Goal: Task Accomplishment & Management: Manage account settings

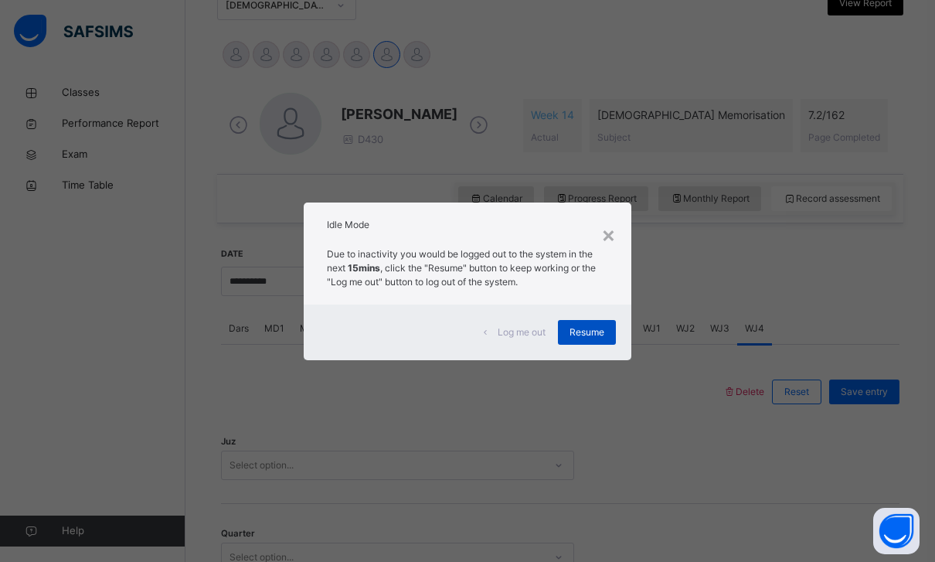
click at [590, 334] on span "Resume" at bounding box center [587, 332] width 35 height 14
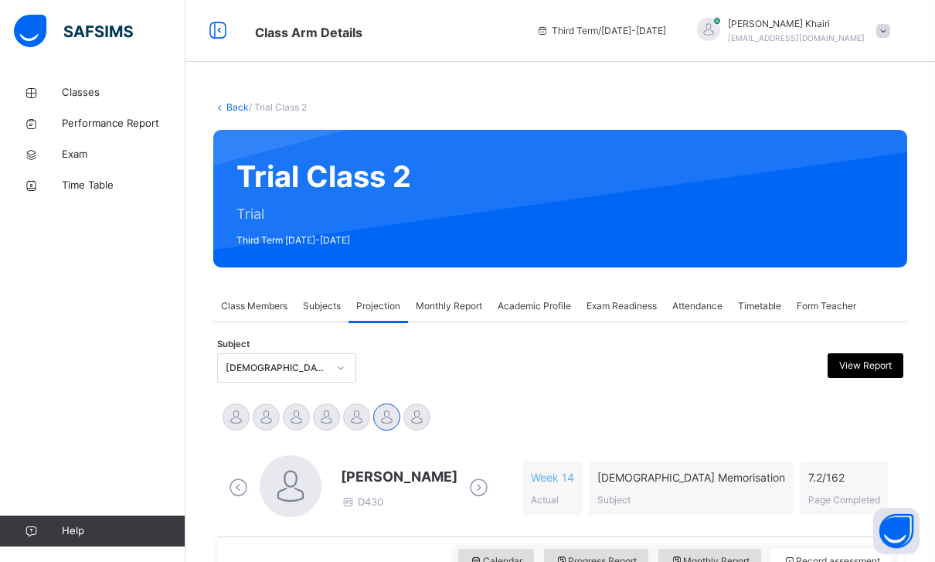
click at [875, 42] on div "Hafiz [PERSON_NAME] [EMAIL_ADDRESS][DOMAIN_NAME]" at bounding box center [790, 31] width 216 height 28
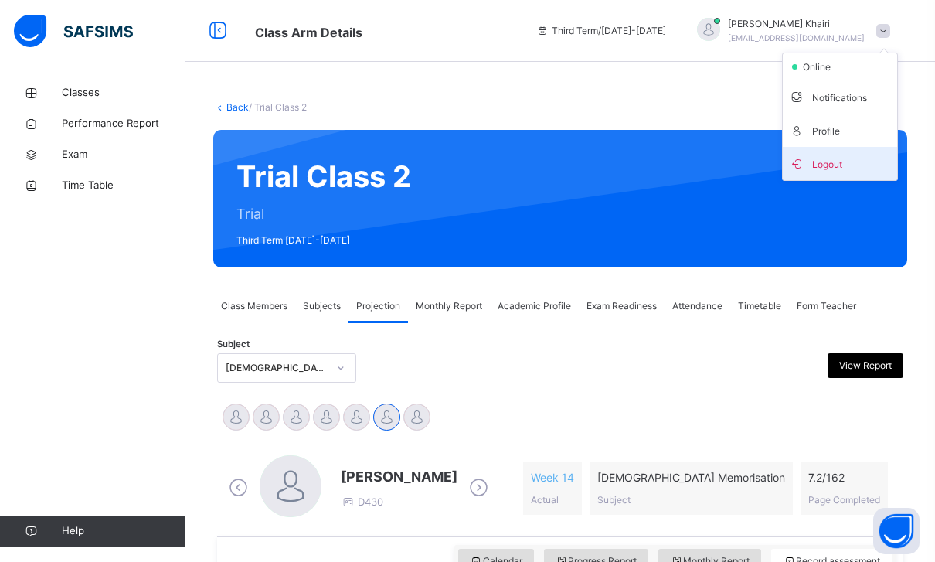
click at [830, 173] on span "Logout" at bounding box center [840, 163] width 102 height 21
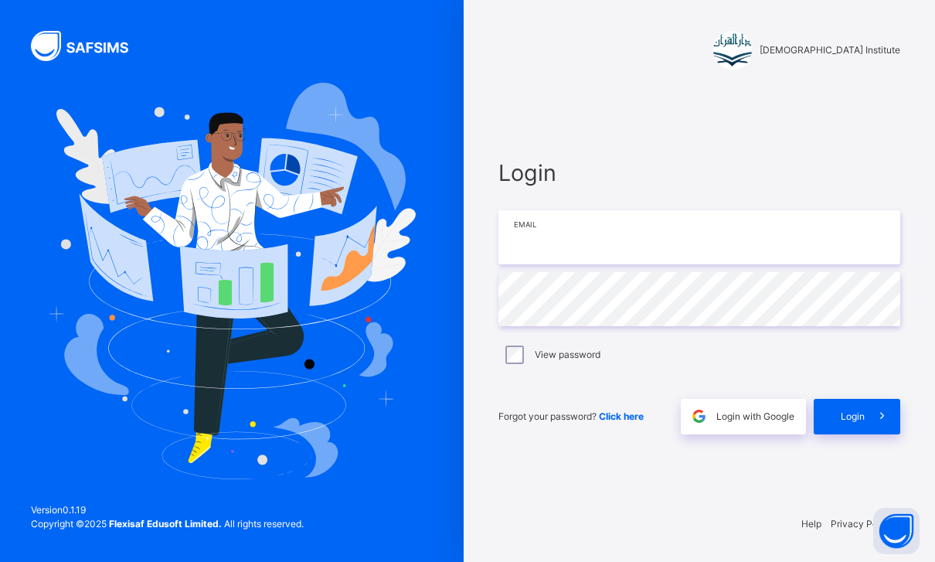
click at [665, 264] on input "email" at bounding box center [700, 237] width 402 height 54
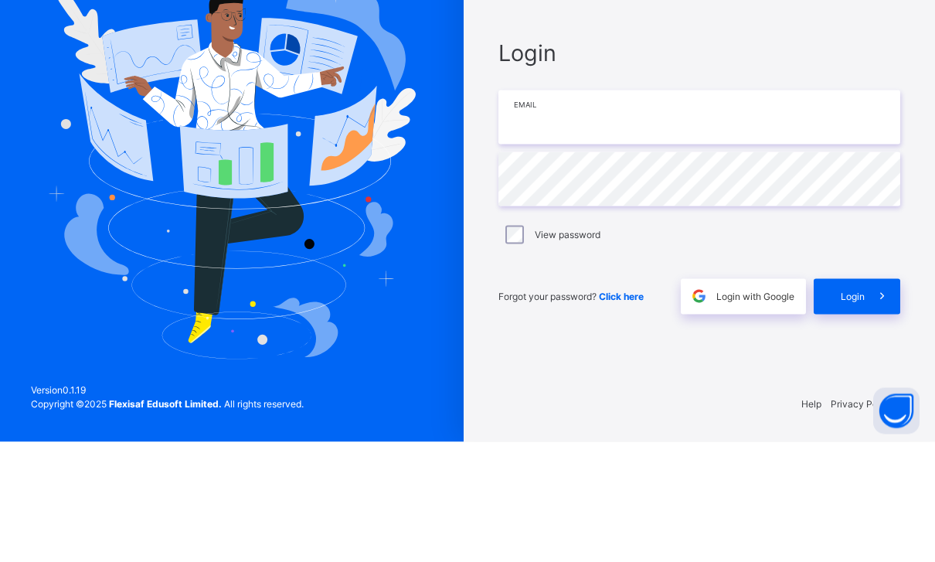
type input "*"
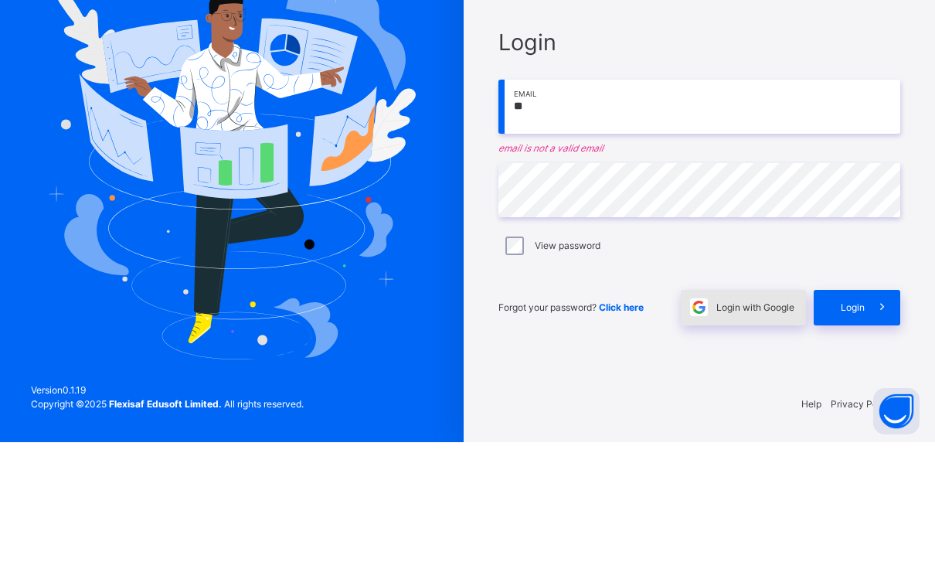
type input "*"
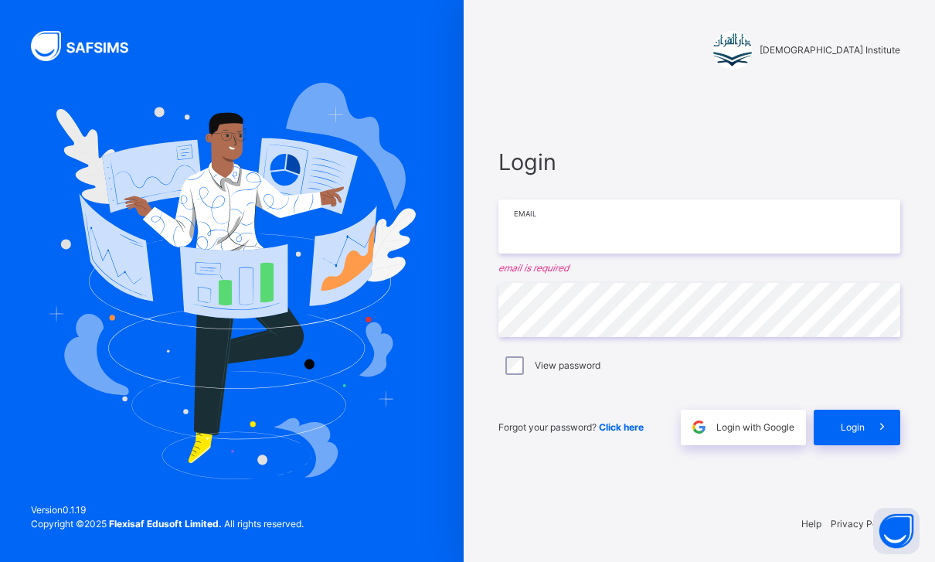
type input "**********"
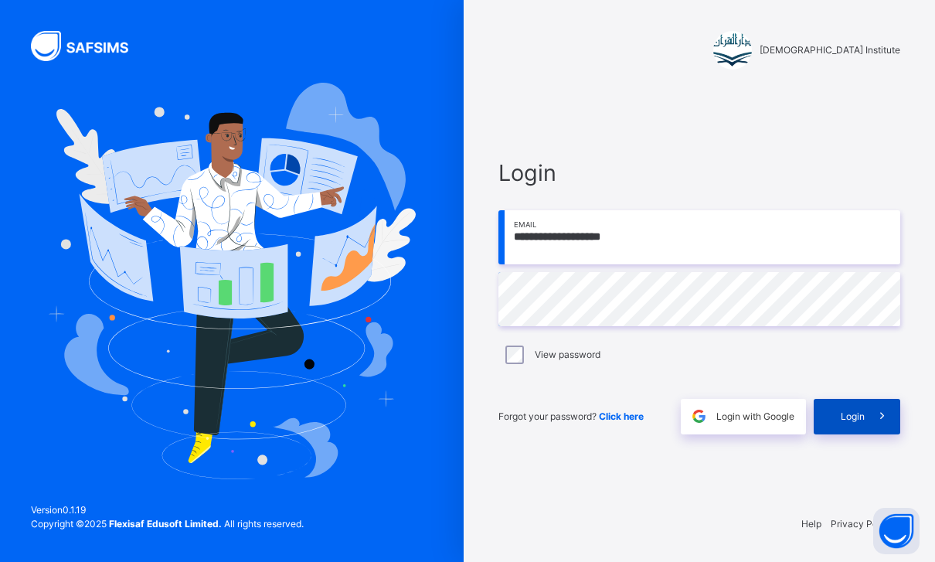
click at [866, 399] on span at bounding box center [883, 417] width 36 height 36
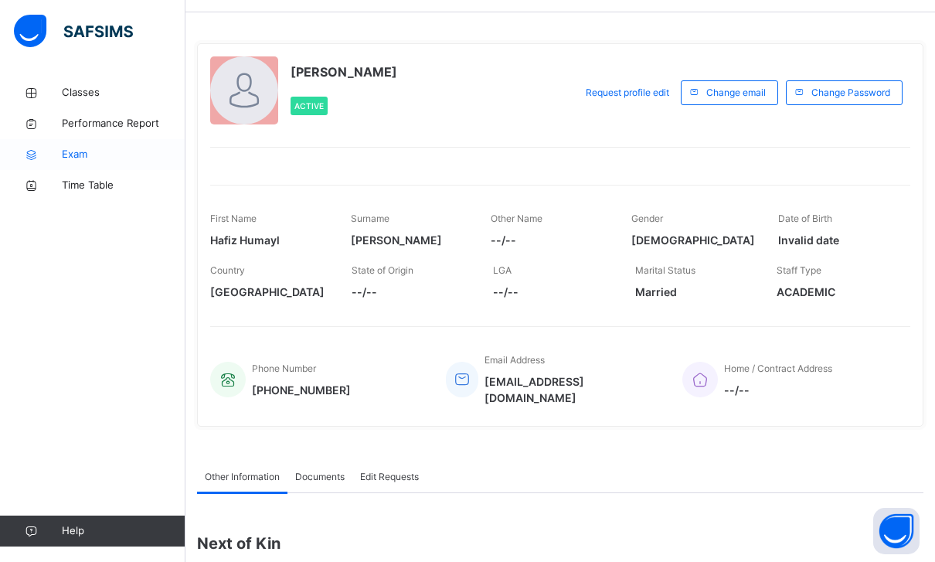
click at [73, 163] on link "Exam" at bounding box center [93, 154] width 186 height 31
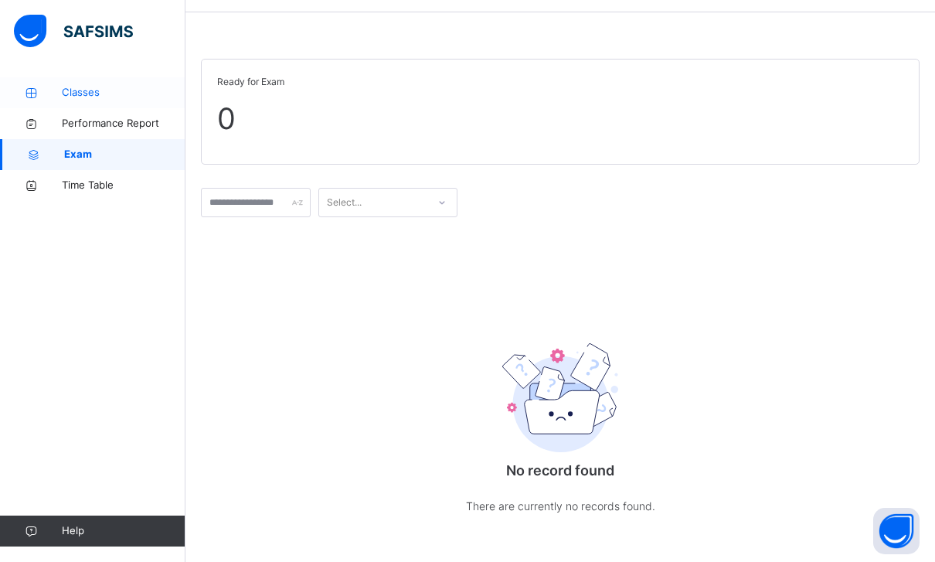
click at [118, 100] on link "Classes" at bounding box center [93, 92] width 186 height 31
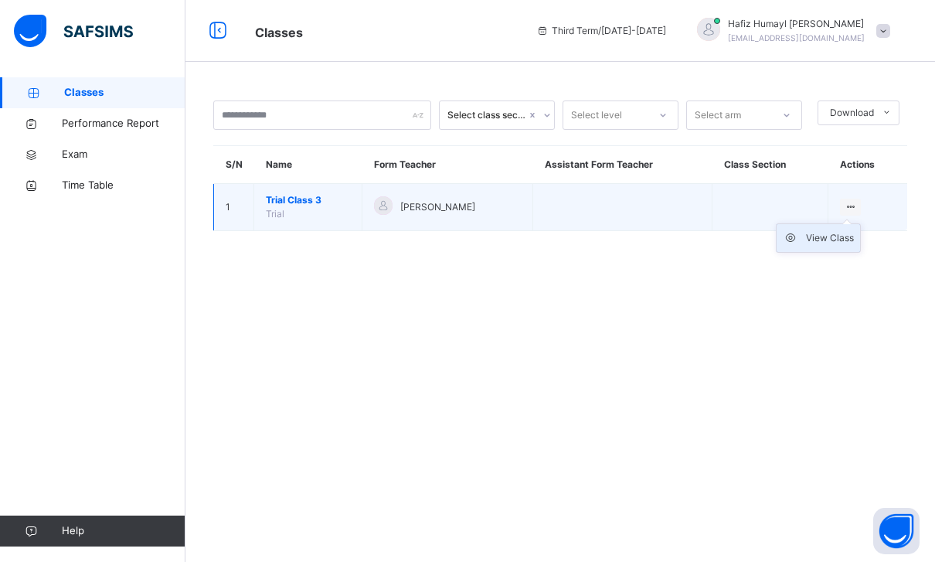
click at [840, 230] on div "View Class" at bounding box center [830, 237] width 48 height 15
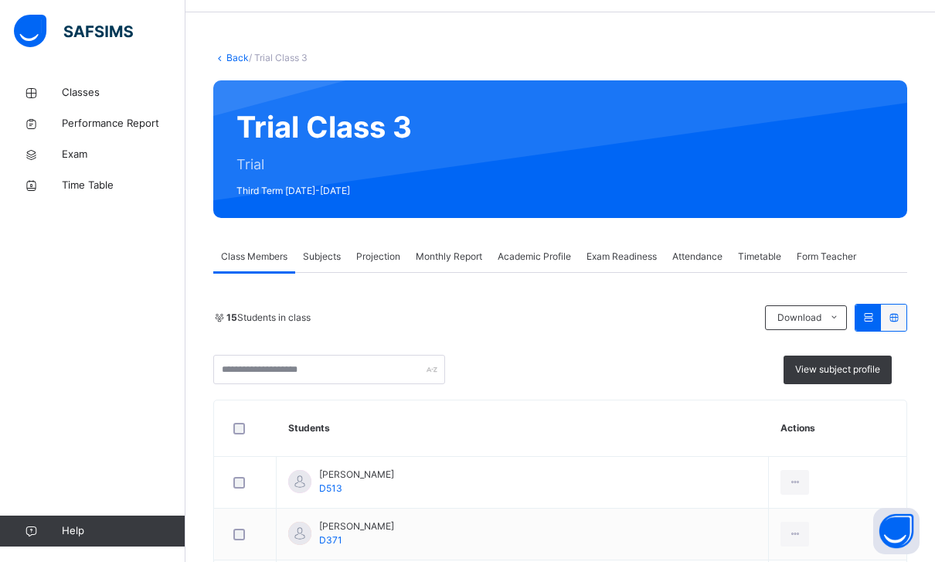
click at [594, 260] on span "Exam Readiness" at bounding box center [622, 257] width 70 height 14
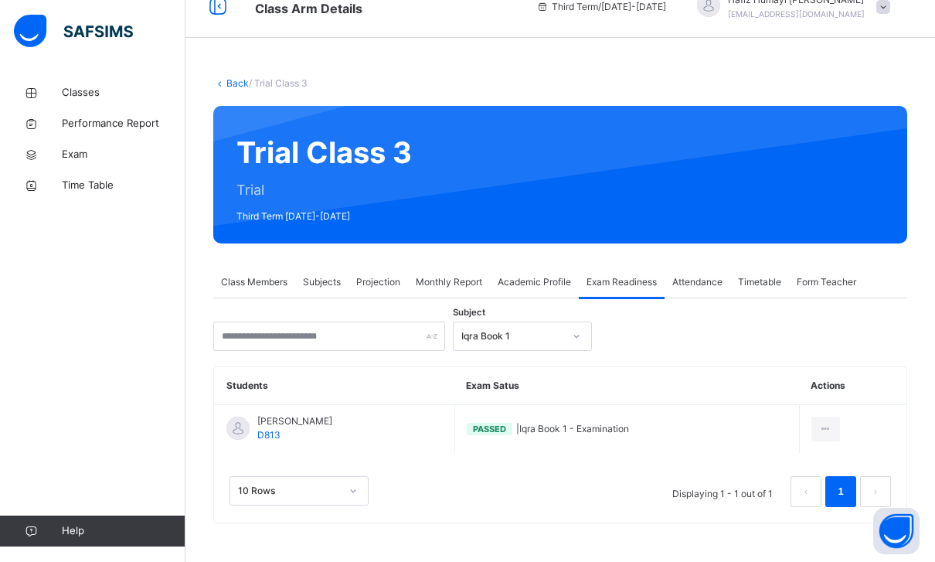
click at [510, 329] on div "Iqra Book 1" at bounding box center [512, 336] width 102 height 14
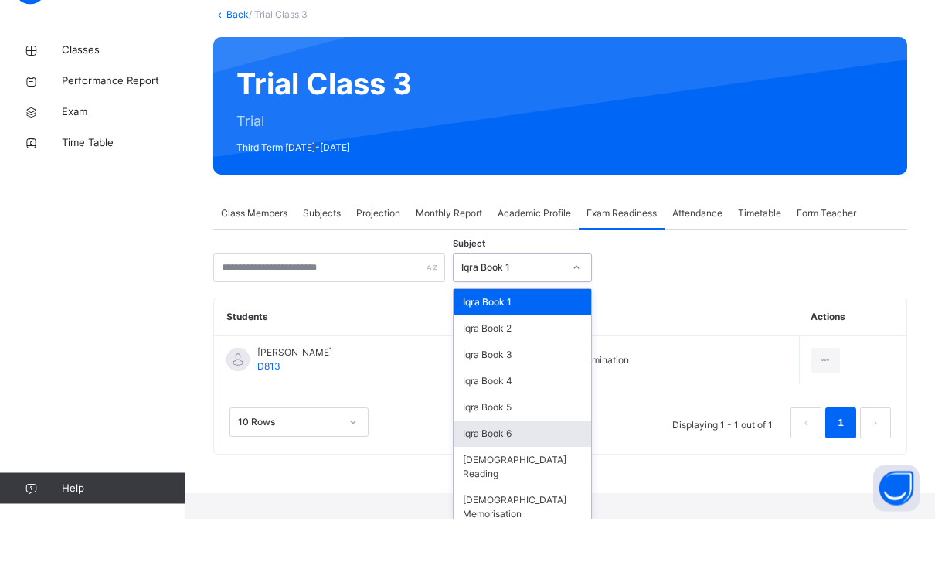
click at [507, 464] on div "Iqra Book 6" at bounding box center [523, 477] width 138 height 26
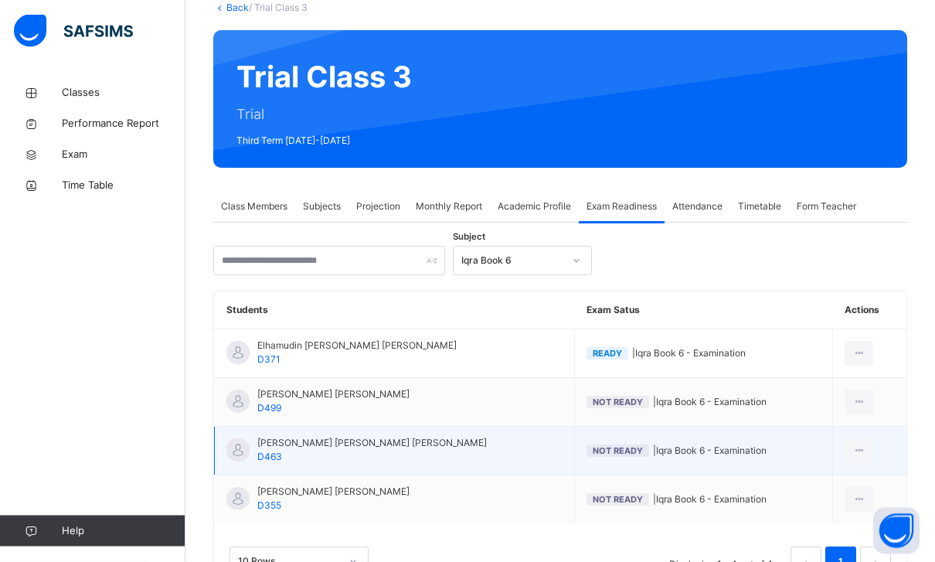
scroll to position [109, 0]
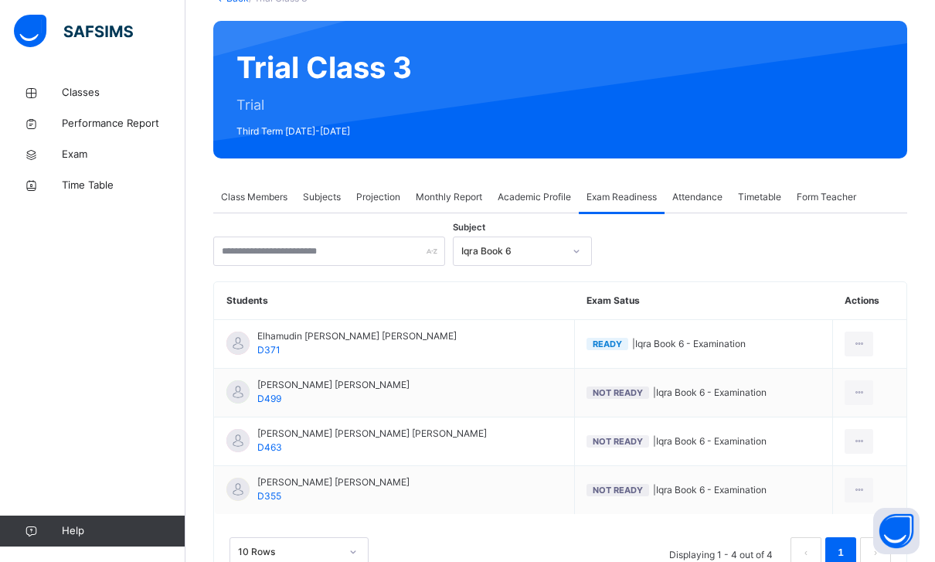
click at [527, 243] on div "Iqra Book 6" at bounding box center [508, 252] width 108 height 24
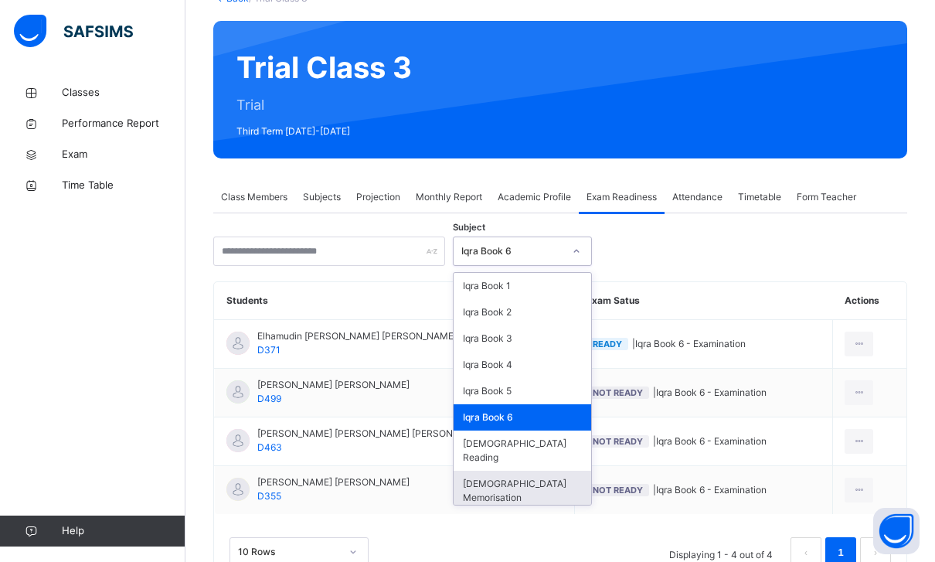
click at [755, 307] on th "Exam Satus" at bounding box center [704, 301] width 258 height 38
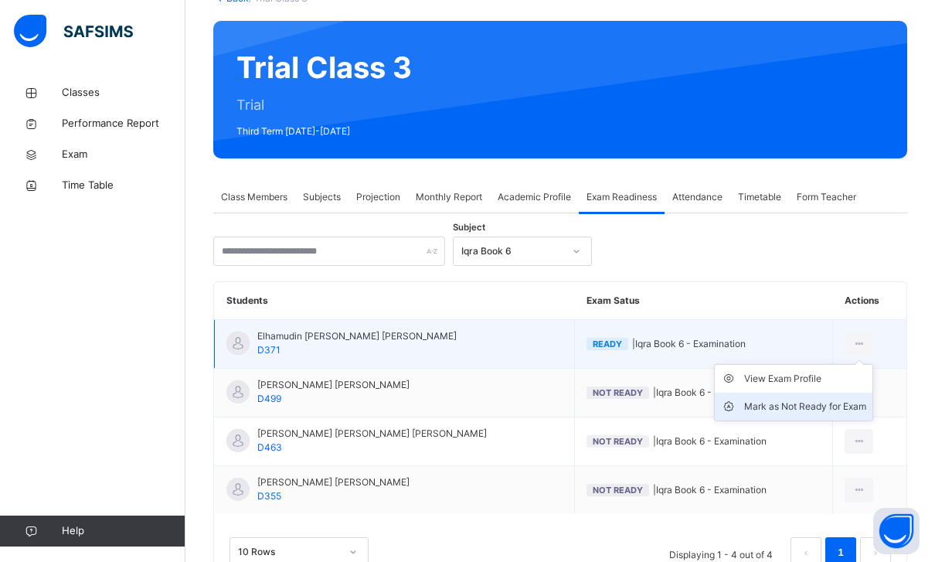
click at [812, 408] on div "Mark as Not Ready for Exam" at bounding box center [805, 406] width 122 height 15
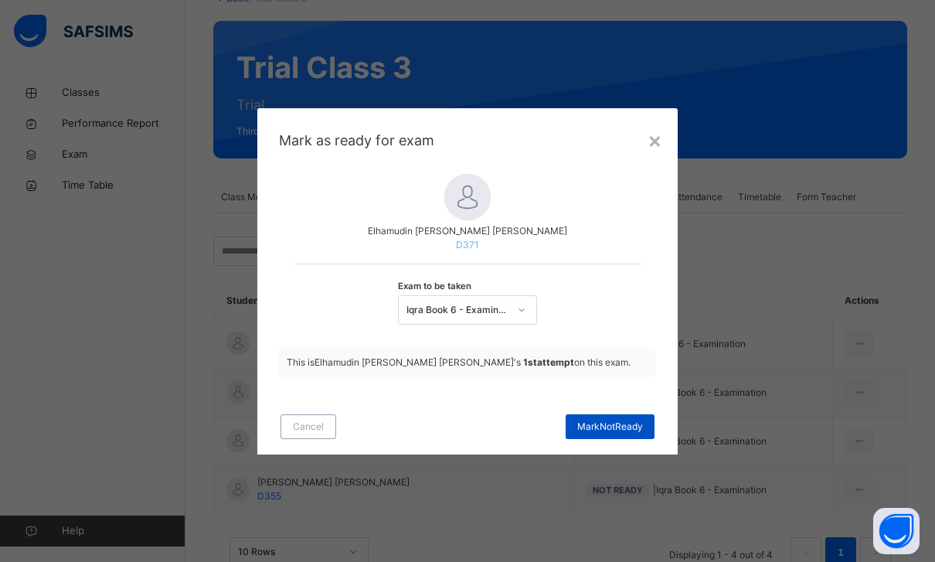
click at [638, 434] on span "Mark Not Ready" at bounding box center [610, 427] width 66 height 14
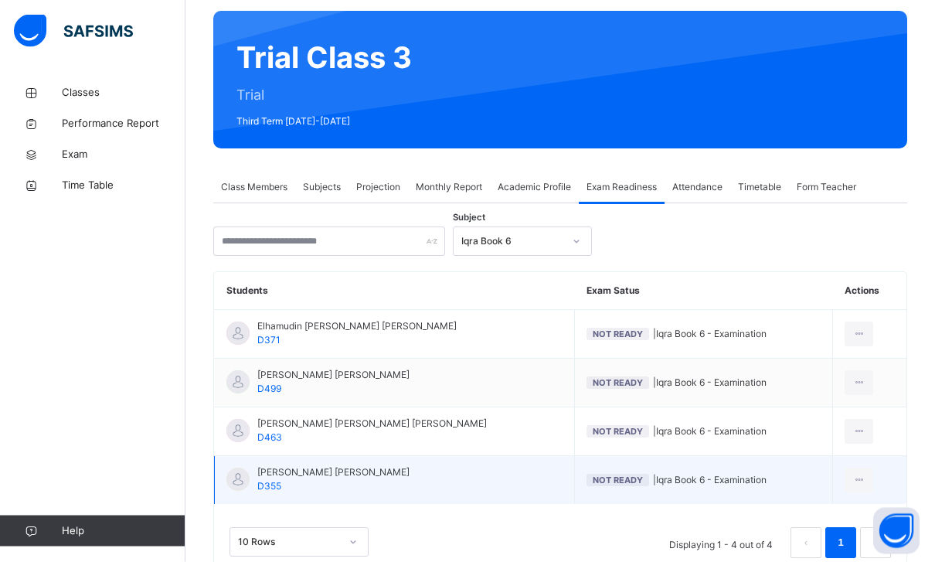
scroll to position [121, 0]
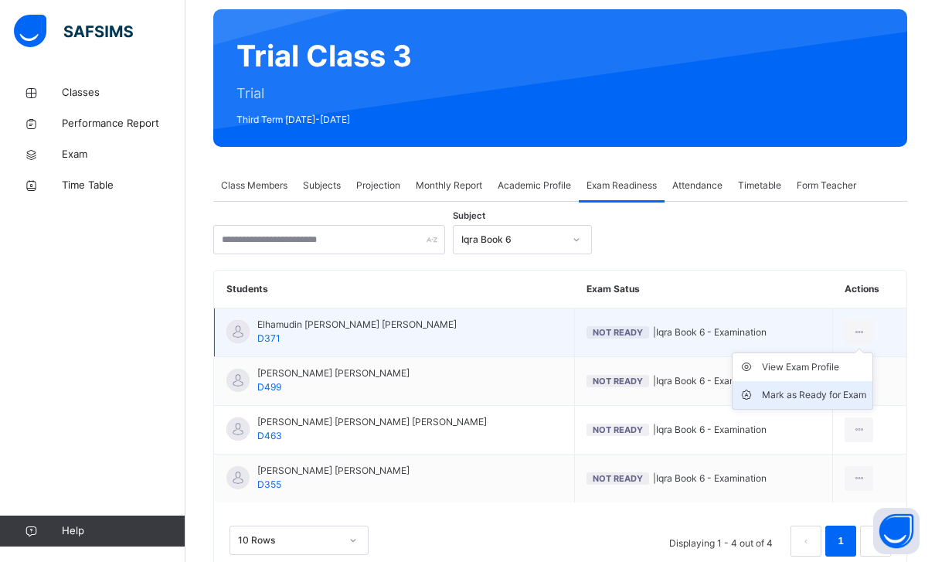
click at [828, 390] on div "Mark as Ready for Exam" at bounding box center [814, 394] width 104 height 15
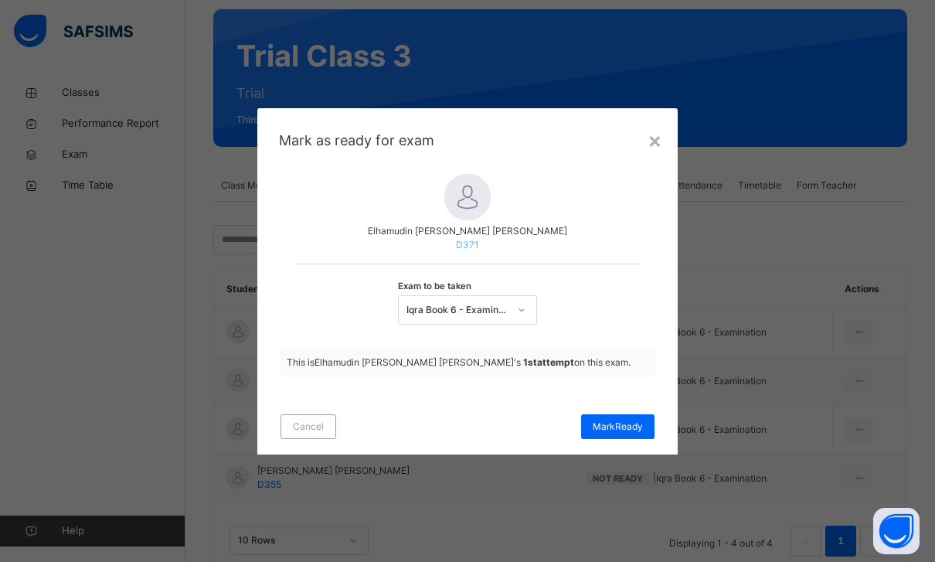
click at [483, 322] on div "Iqra Book 6 - Examination" at bounding box center [453, 310] width 108 height 24
click at [528, 322] on div at bounding box center [522, 310] width 26 height 25
click at [622, 439] on div "[PERSON_NAME]" at bounding box center [617, 426] width 73 height 25
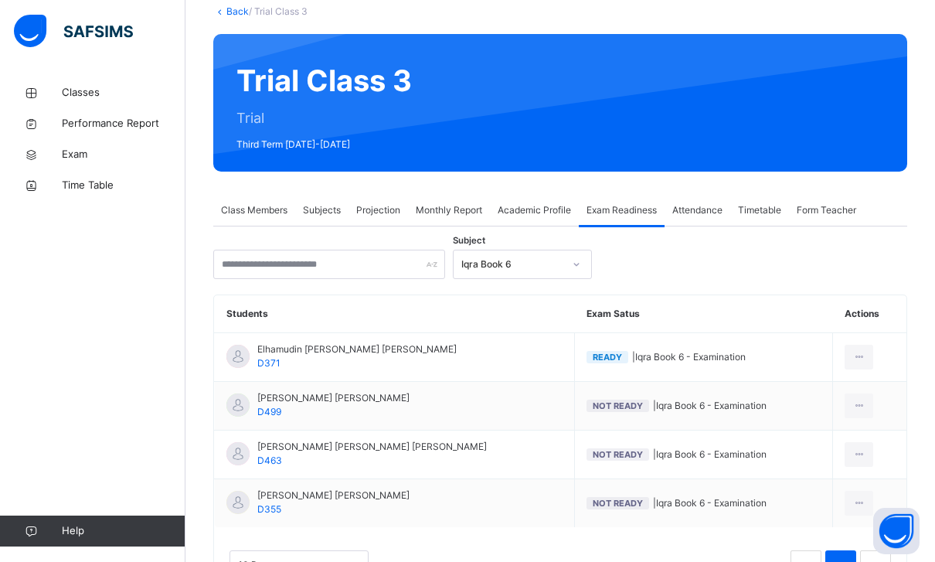
click at [245, 214] on span "Class Members" at bounding box center [254, 210] width 66 height 14
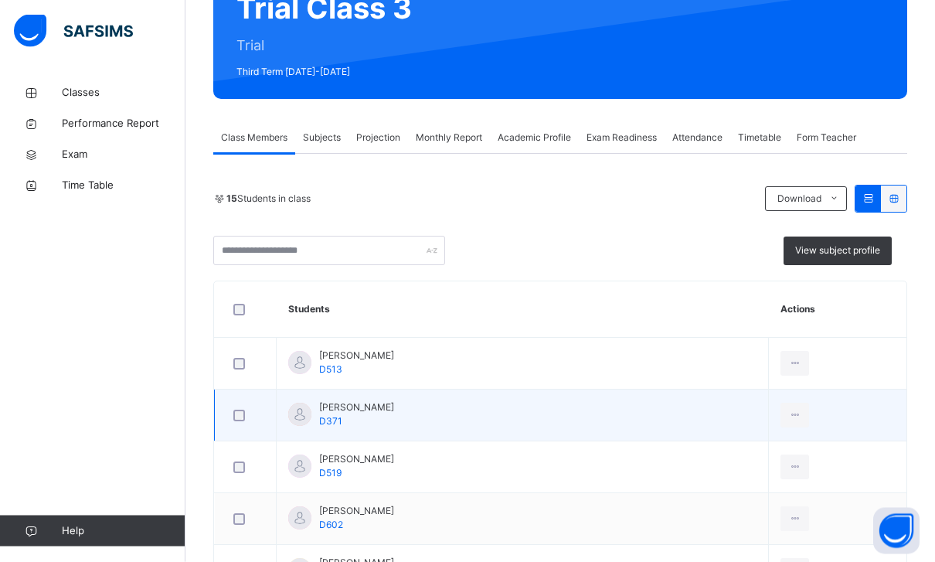
scroll to position [178, 0]
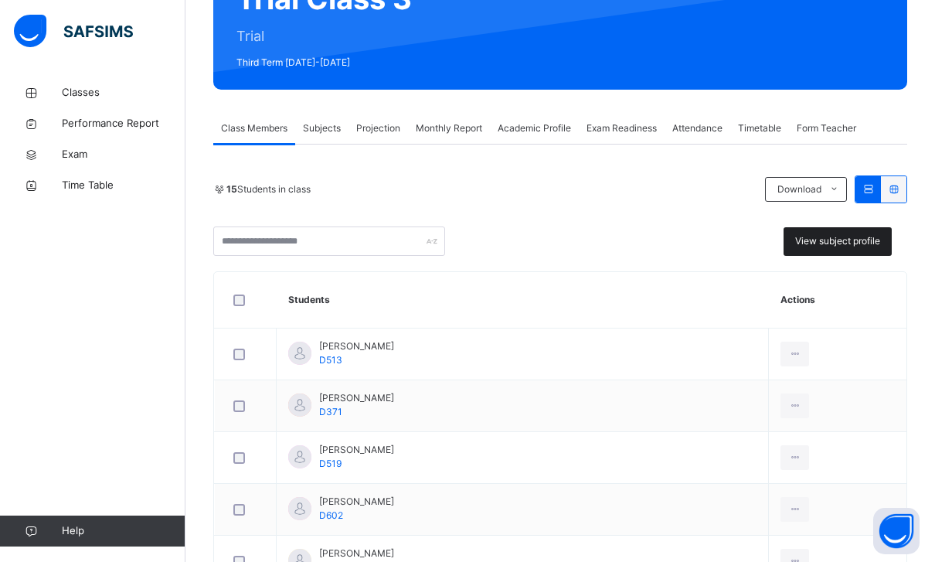
click at [835, 230] on div "View subject profile" at bounding box center [838, 241] width 108 height 29
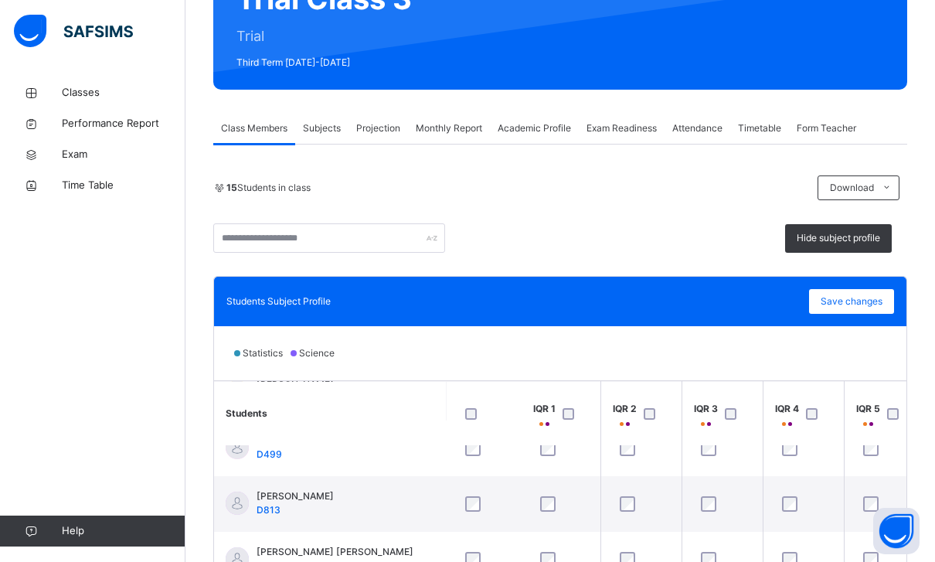
scroll to position [301, 2]
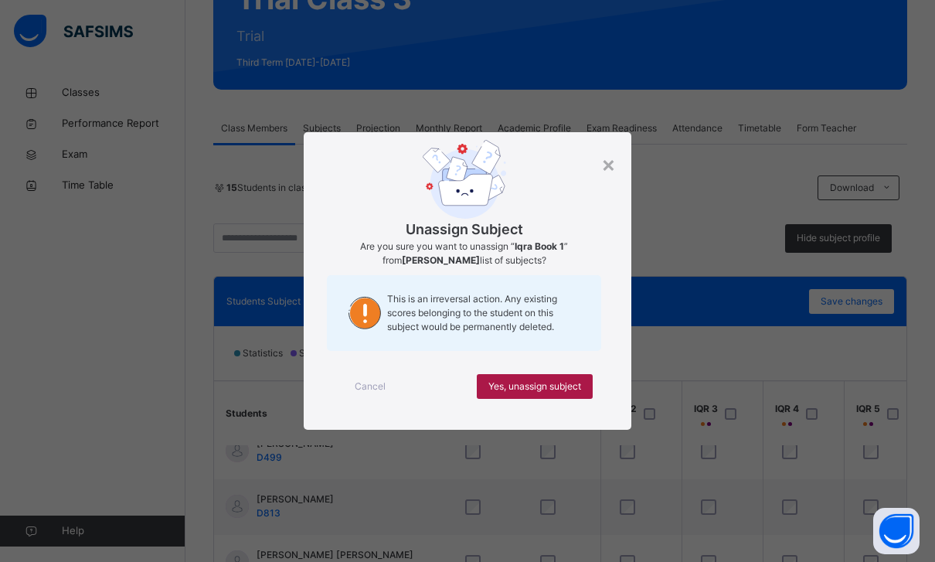
click at [559, 393] on span "Yes, unassign subject" at bounding box center [535, 387] width 93 height 14
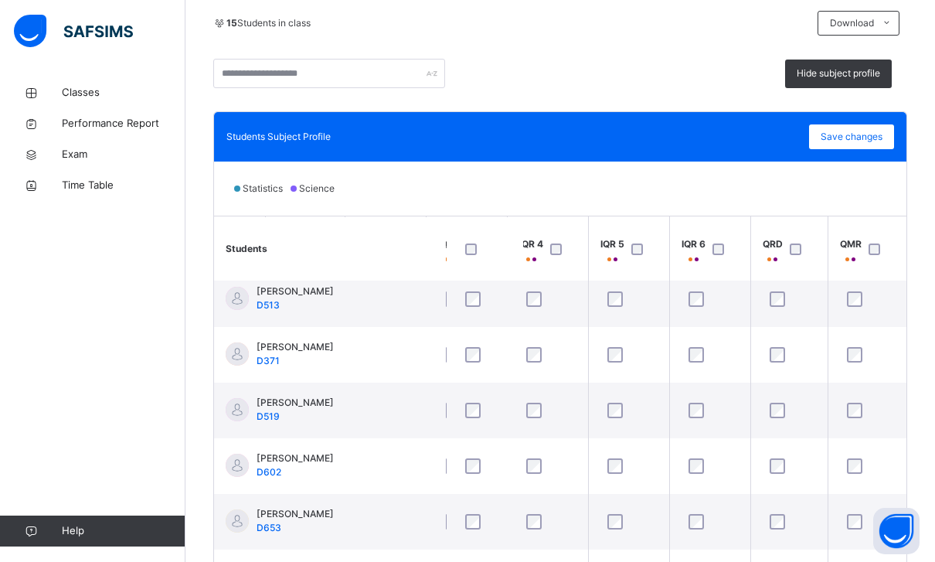
scroll to position [342, 0]
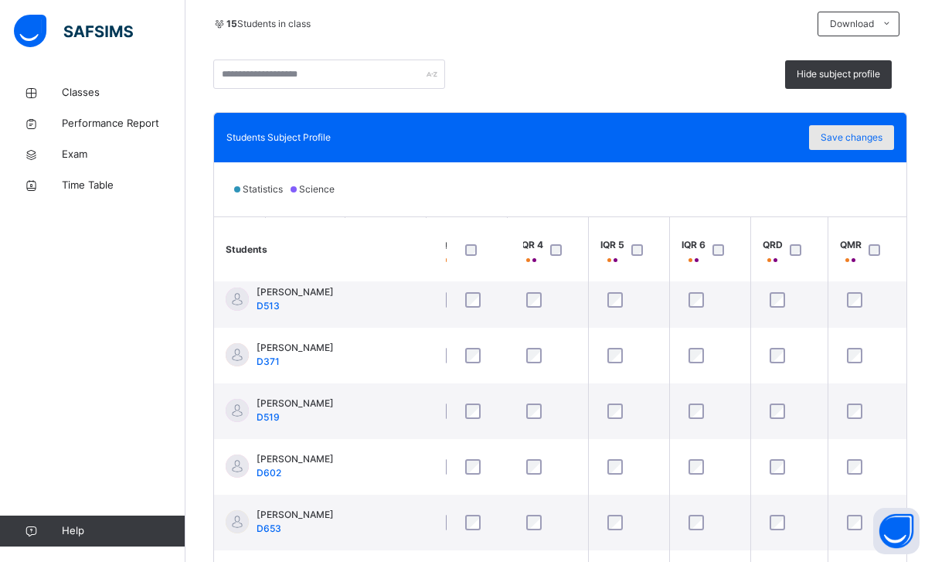
click at [844, 141] on span "Save changes" at bounding box center [852, 138] width 62 height 14
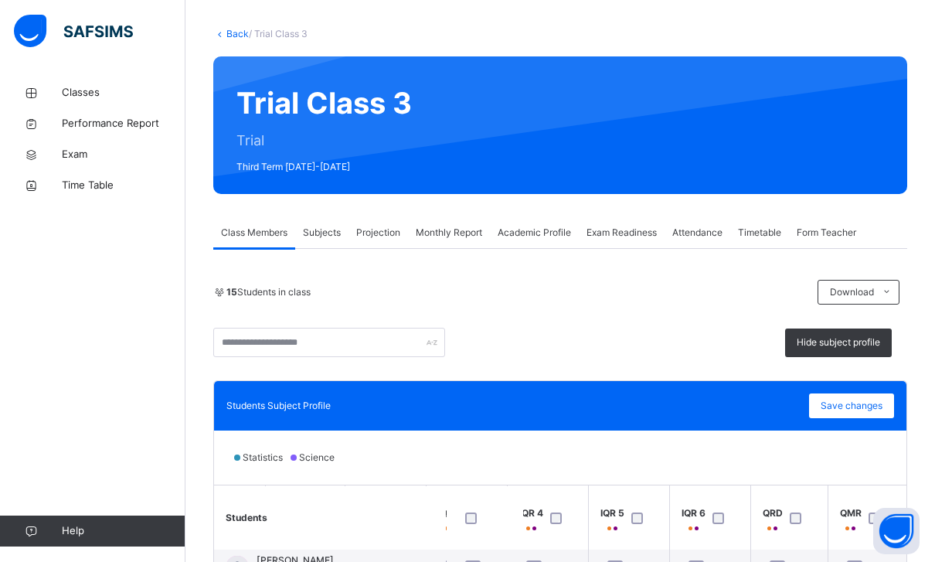
scroll to position [0, 0]
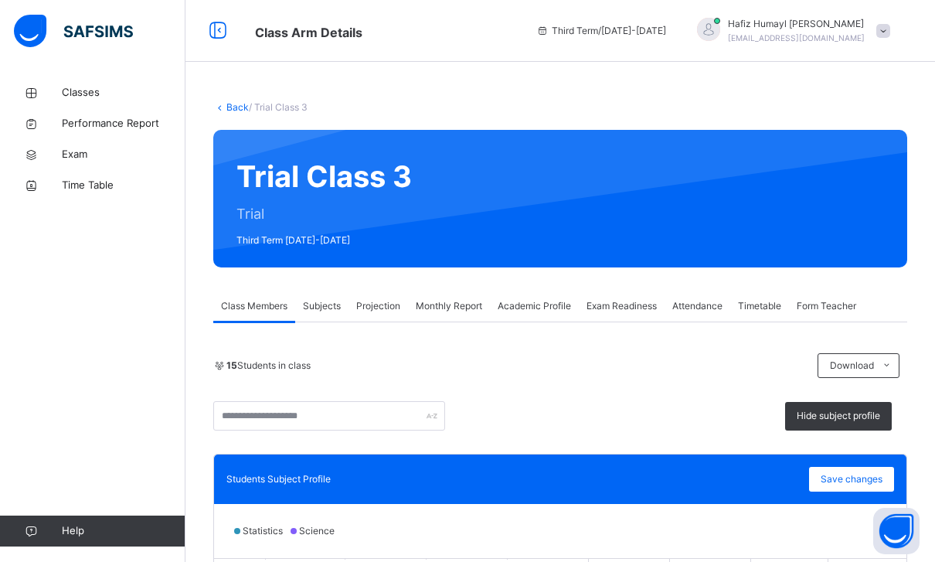
click at [376, 298] on div "Projection" at bounding box center [379, 306] width 60 height 31
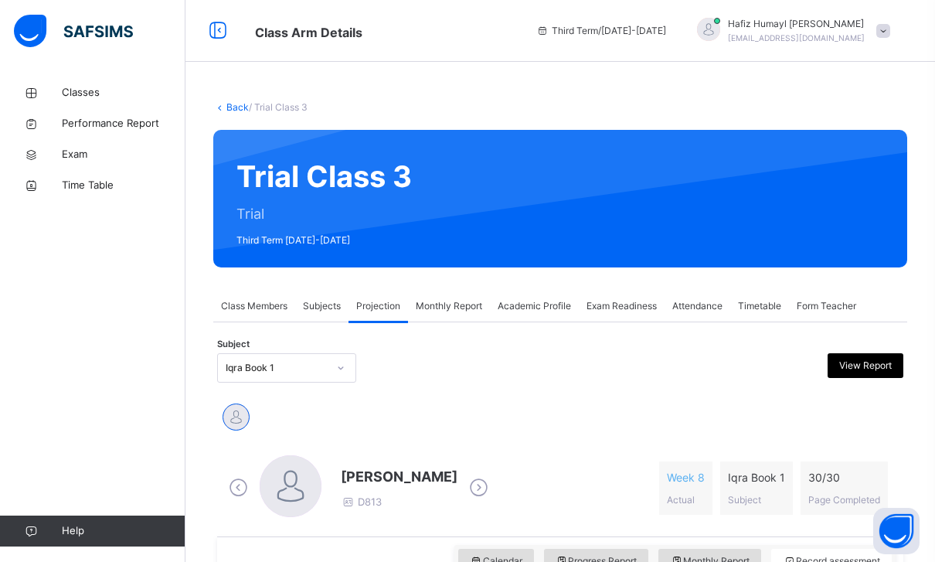
click at [858, 50] on div "Third Term / [DATE]-[DATE] [PERSON_NAME] [PERSON_NAME][EMAIL_ADDRESS][DOMAIN_NA…" at bounding box center [732, 31] width 407 height 62
click at [889, 43] on div "[PERSON_NAME] [PERSON_NAME][EMAIL_ADDRESS][DOMAIN_NAME]" at bounding box center [790, 31] width 216 height 28
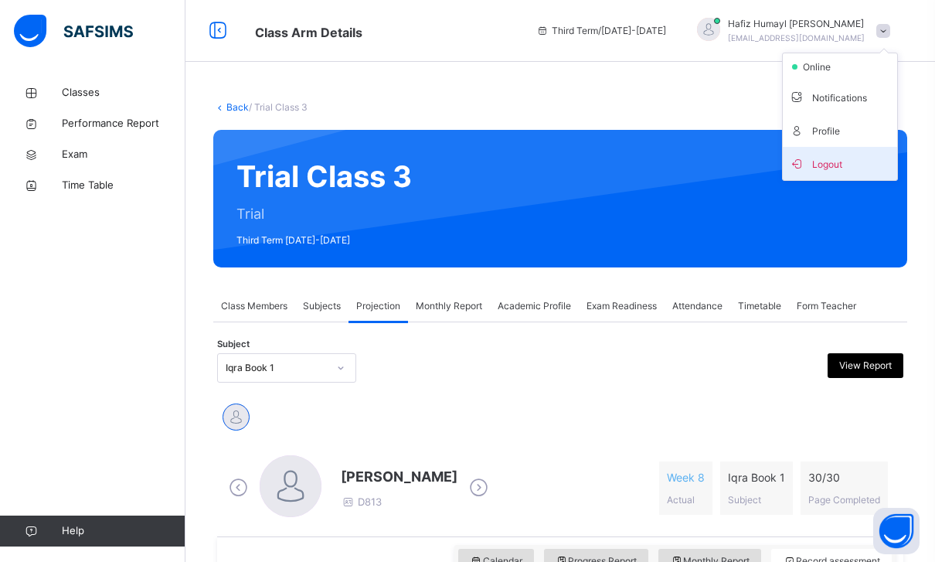
click at [821, 165] on span "Logout" at bounding box center [840, 163] width 102 height 21
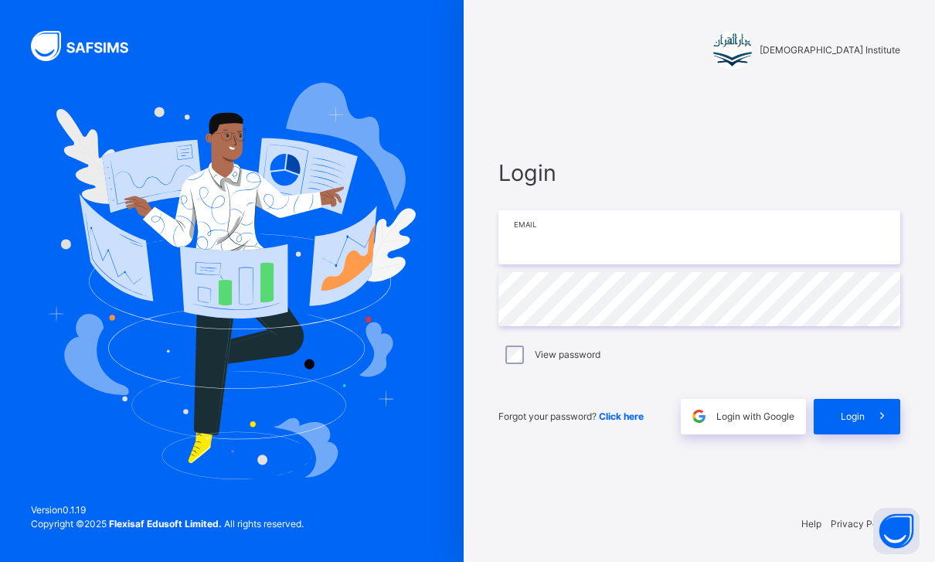
click at [703, 240] on input "email" at bounding box center [700, 237] width 402 height 54
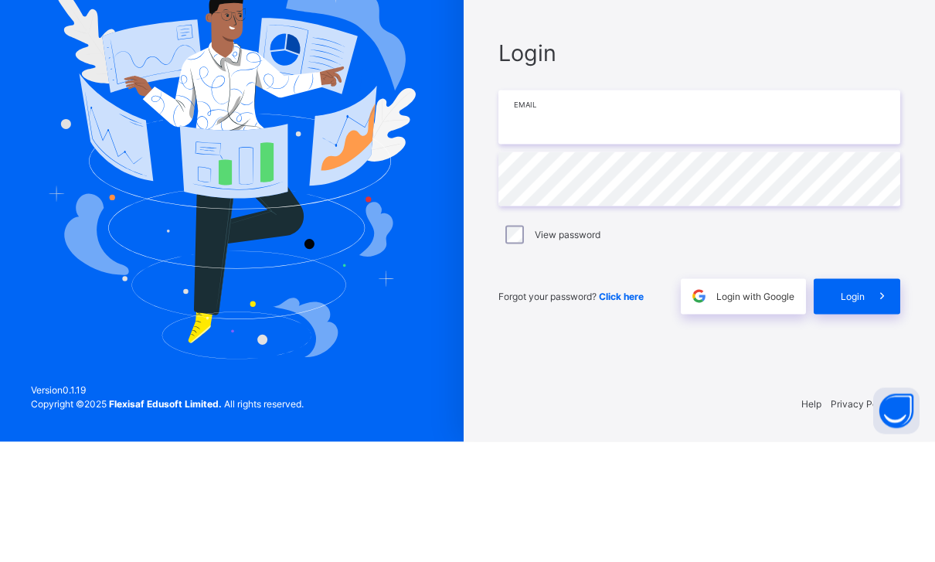
scroll to position [49, 0]
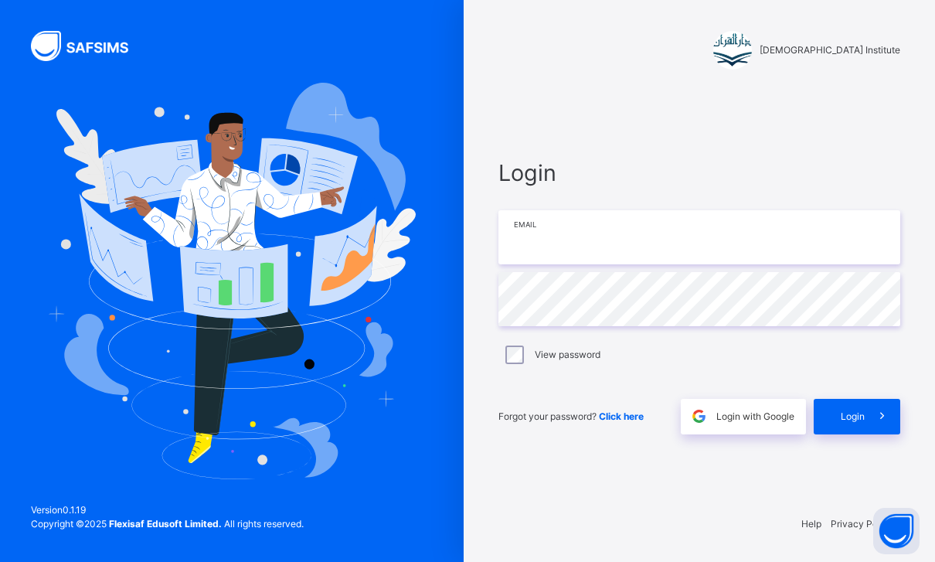
type input "**********"
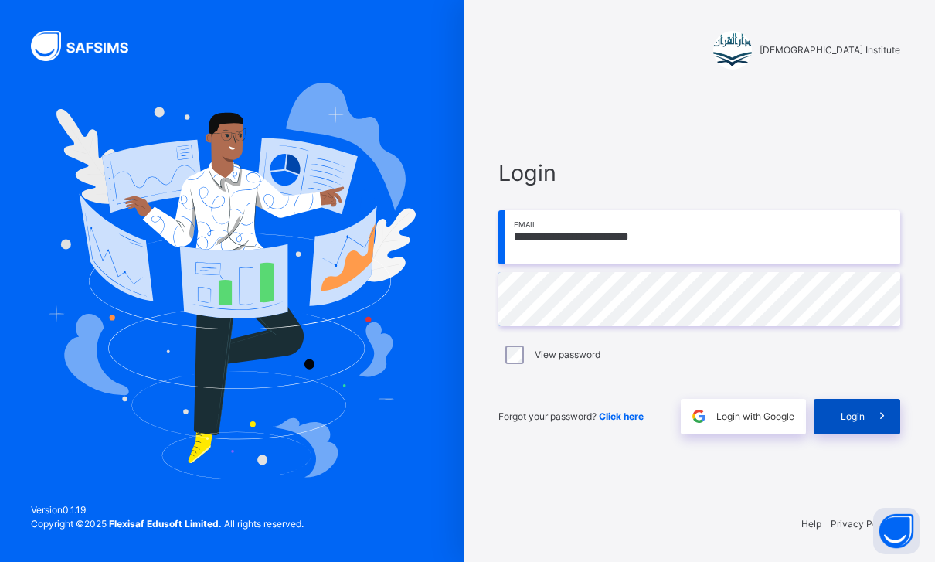
click at [847, 400] on div "Login" at bounding box center [857, 417] width 87 height 36
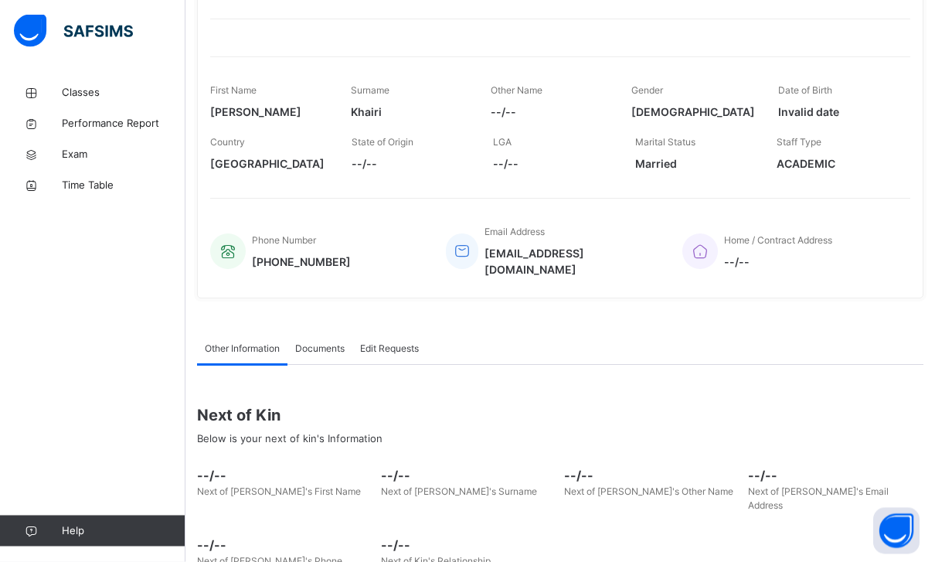
scroll to position [183, 0]
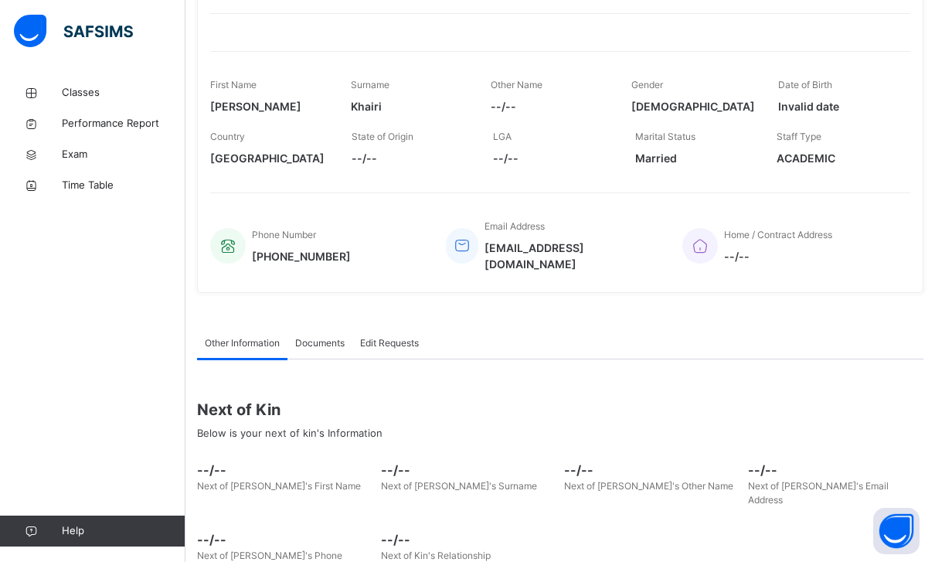
click at [356, 334] on div "Edit Requests" at bounding box center [389, 343] width 74 height 31
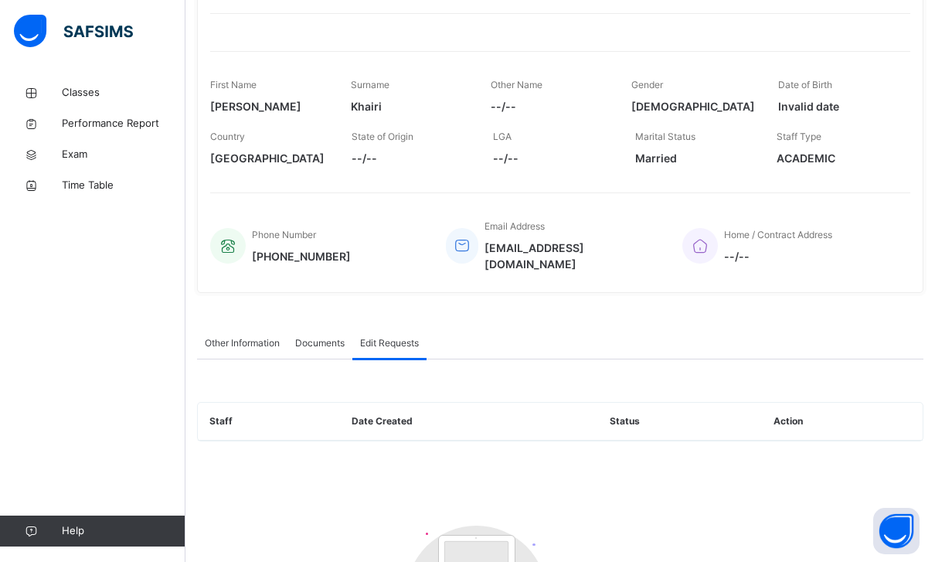
click at [291, 359] on div "Staff Date Created Status Action Customers There are currently no records." at bounding box center [560, 532] width 727 height 346
click at [329, 328] on div "Documents" at bounding box center [320, 343] width 65 height 31
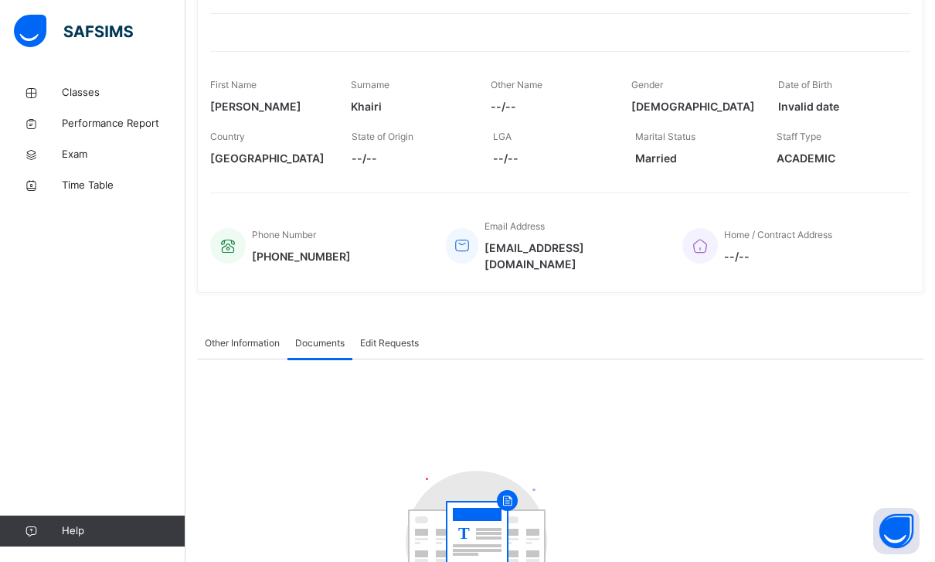
scroll to position [210, 0]
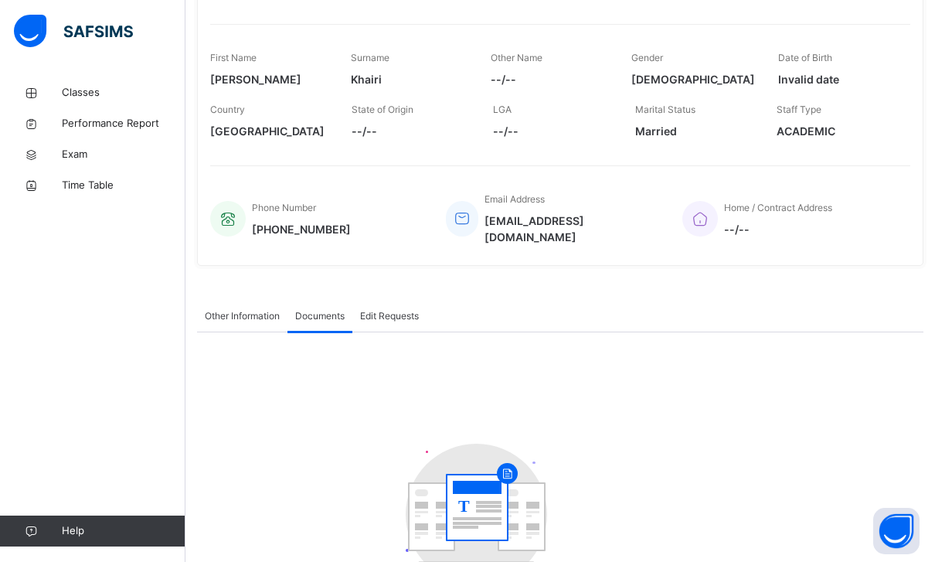
click at [256, 332] on div "T" at bounding box center [560, 466] width 727 height 268
click at [276, 309] on span "Other Information" at bounding box center [242, 316] width 75 height 14
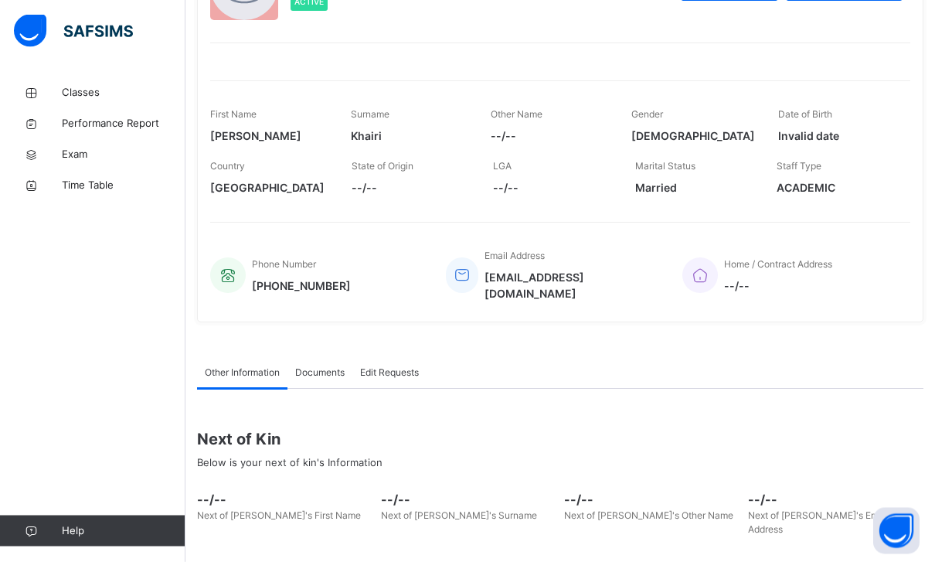
scroll to position [152, 0]
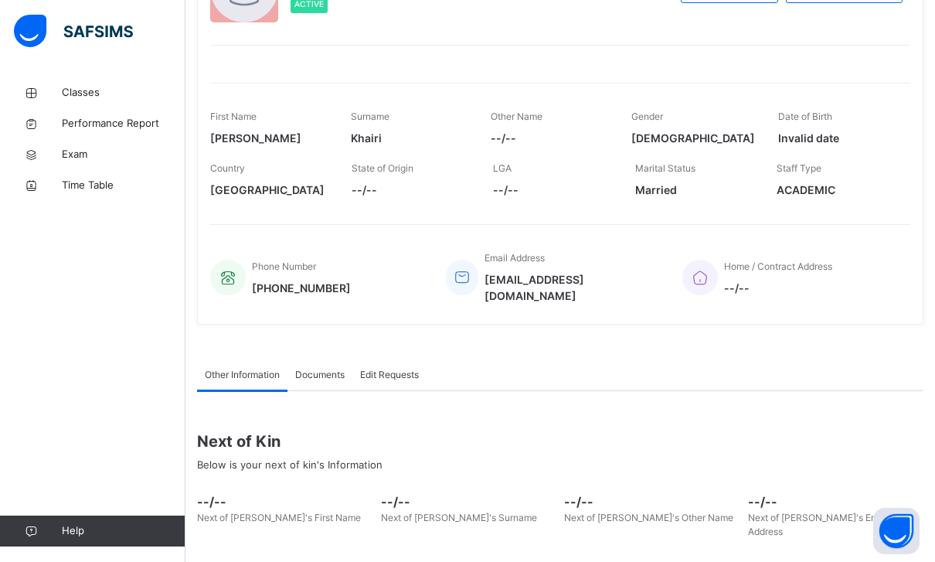
click at [538, 278] on span "[EMAIL_ADDRESS][DOMAIN_NAME]" at bounding box center [572, 287] width 175 height 32
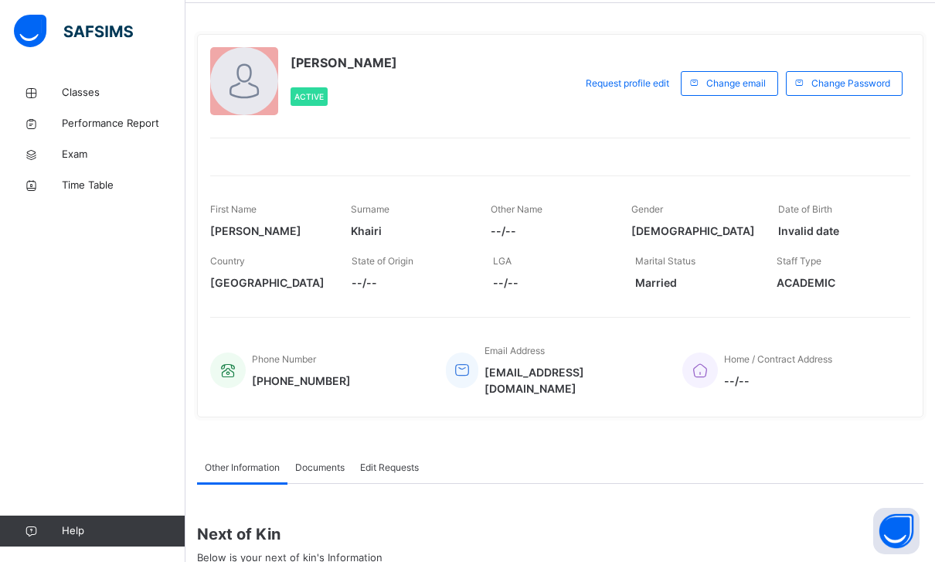
scroll to position [0, 0]
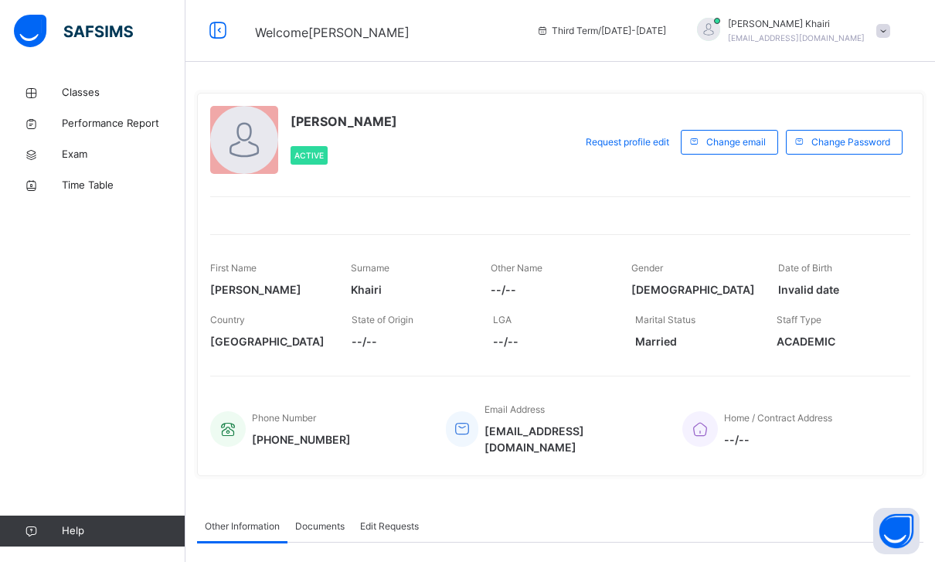
click at [881, 36] on span at bounding box center [884, 31] width 14 height 14
click at [685, 217] on div "[PERSON_NAME] Active Request profile edit Change email Change Password First Na…" at bounding box center [560, 284] width 727 height 383
click at [903, 19] on div "Third Term / [DATE]-[DATE] Hafiz [PERSON_NAME] [EMAIL_ADDRESS][DOMAIN_NAME]" at bounding box center [732, 31] width 407 height 62
click at [872, 43] on div "Hafiz [PERSON_NAME] [EMAIL_ADDRESS][DOMAIN_NAME]" at bounding box center [790, 31] width 216 height 28
click at [874, 32] on div "Hafiz [PERSON_NAME] [EMAIL_ADDRESS][DOMAIN_NAME]" at bounding box center [790, 31] width 216 height 28
